Goal: Task Accomplishment & Management: Manage account settings

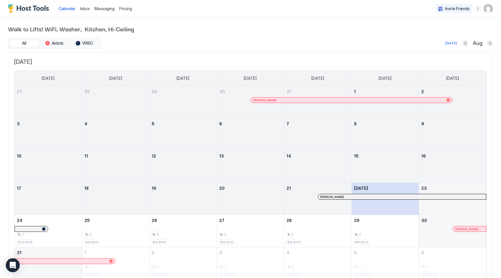
click at [487, 6] on img "User profile" at bounding box center [488, 8] width 9 height 9
click at [442, 34] on span "Settings" at bounding box center [436, 32] width 16 height 5
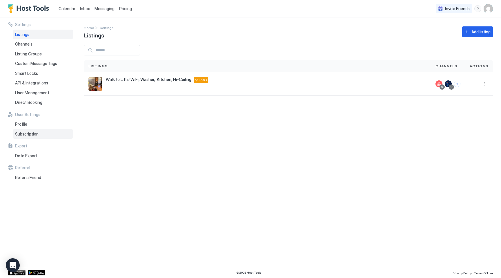
click at [36, 131] on span "Subscription" at bounding box center [26, 133] width 23 height 5
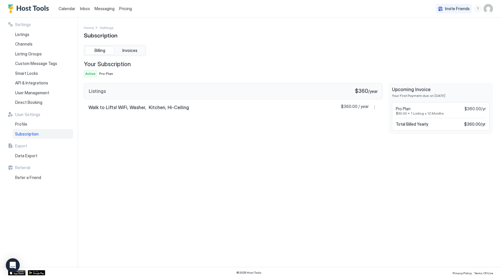
click at [369, 46] on div "Billing Invoices" at bounding box center [288, 50] width 409 height 11
click at [133, 48] on span "Invoices" at bounding box center [129, 50] width 15 height 5
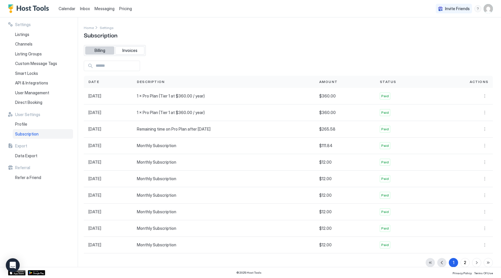
click at [98, 46] on button "Billing" at bounding box center [99, 50] width 29 height 8
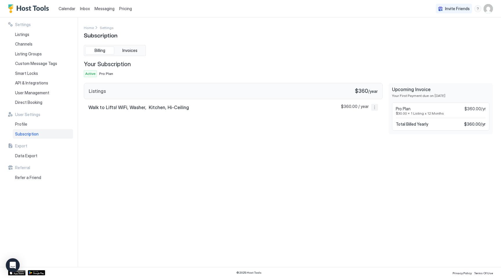
click at [375, 108] on button "More options" at bounding box center [374, 107] width 7 height 7
click at [366, 68] on div at bounding box center [250, 139] width 501 height 278
